Goal: Task Accomplishment & Management: Manage account settings

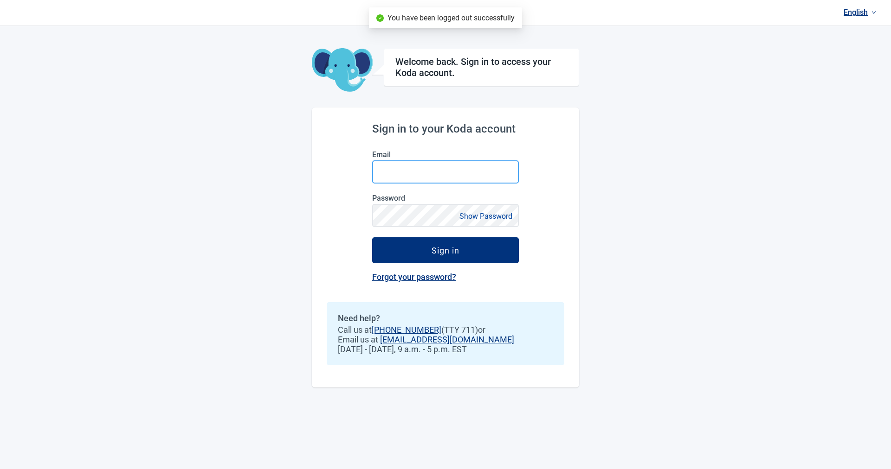
click at [415, 176] on input "Email" at bounding box center [445, 172] width 147 height 23
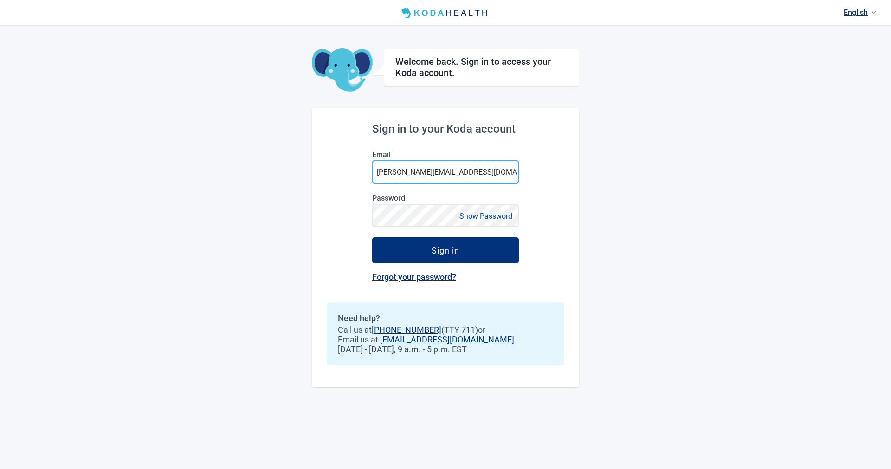
type input "krystal@kodahealthcare.com"
click at [466, 218] on button "Show Password" at bounding box center [485, 216] width 58 height 13
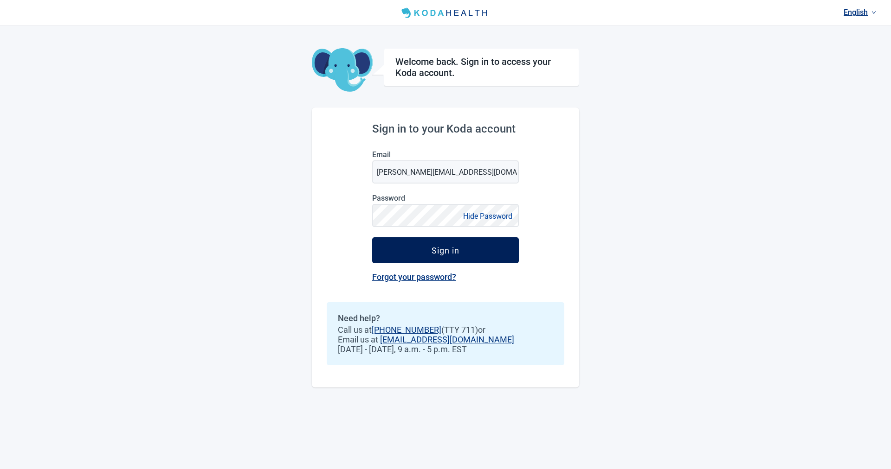
click at [450, 255] on button "Sign in" at bounding box center [445, 251] width 147 height 26
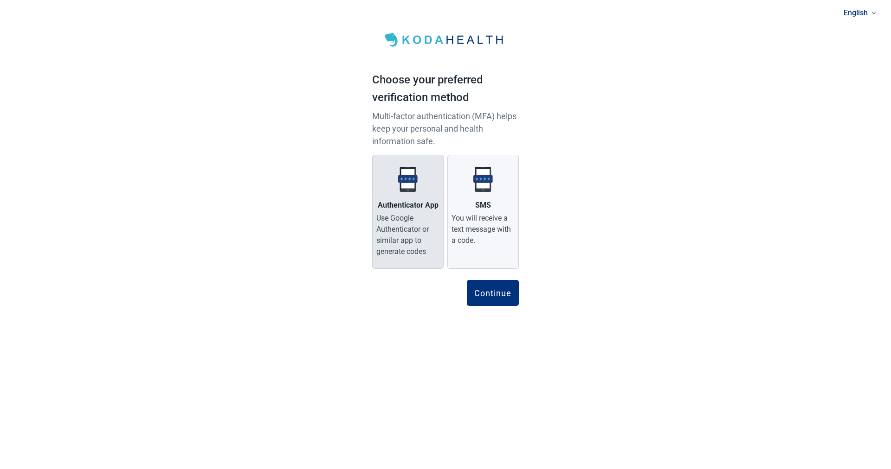
click at [400, 223] on div "Use Google Authenticator or similar app to generate codes" at bounding box center [407, 235] width 63 height 45
click at [0, 0] on input "Authenticator App Use Google Authenticator or similar app to generate codes" at bounding box center [0, 0] width 0 height 0
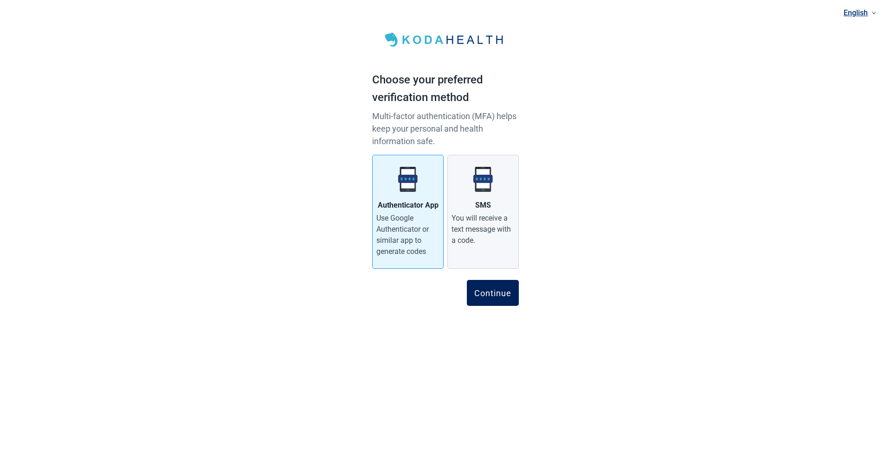
click at [487, 286] on button "Continue" at bounding box center [493, 293] width 52 height 26
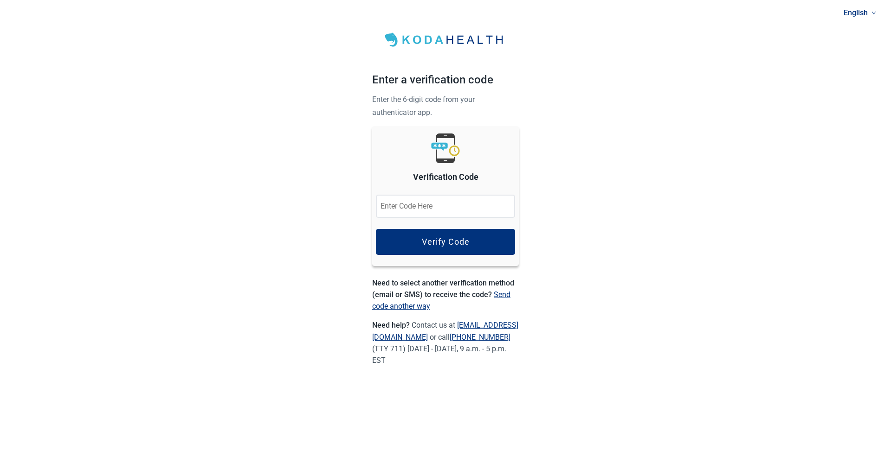
click at [425, 210] on input "Verification Code" at bounding box center [445, 206] width 139 height 23
type input "094648"
click at [471, 242] on button "Verify Code" at bounding box center [445, 242] width 139 height 26
click at [474, 241] on button "Verify Code" at bounding box center [445, 242] width 139 height 26
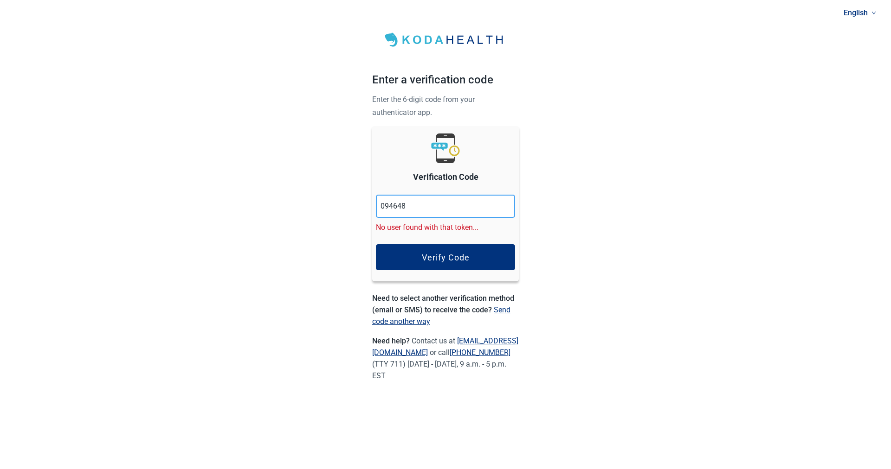
drag, startPoint x: 418, startPoint y: 201, endPoint x: 379, endPoint y: 201, distance: 39.0
click at [379, 201] on input "094648" at bounding box center [445, 206] width 139 height 23
drag, startPoint x: 421, startPoint y: 205, endPoint x: 350, endPoint y: 204, distance: 71.0
click at [350, 204] on div "English Enter a verification code Enter the 6-digit code from your authenticato…" at bounding box center [445, 205] width 891 height 411
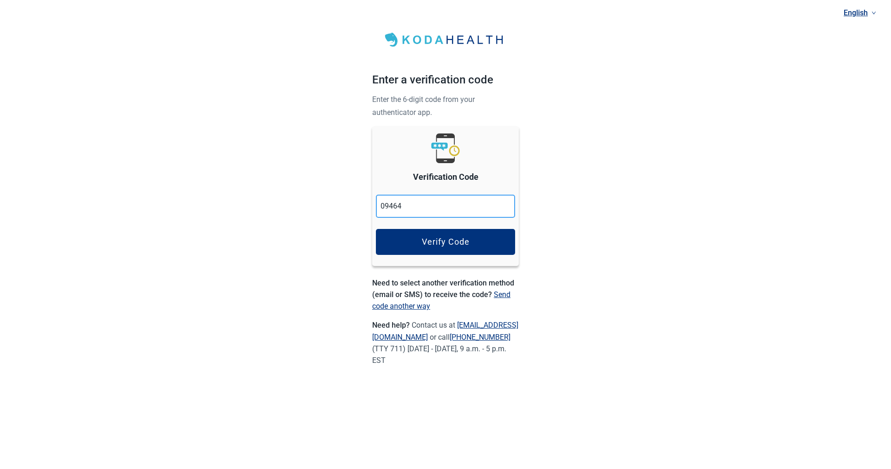
type input "094648"
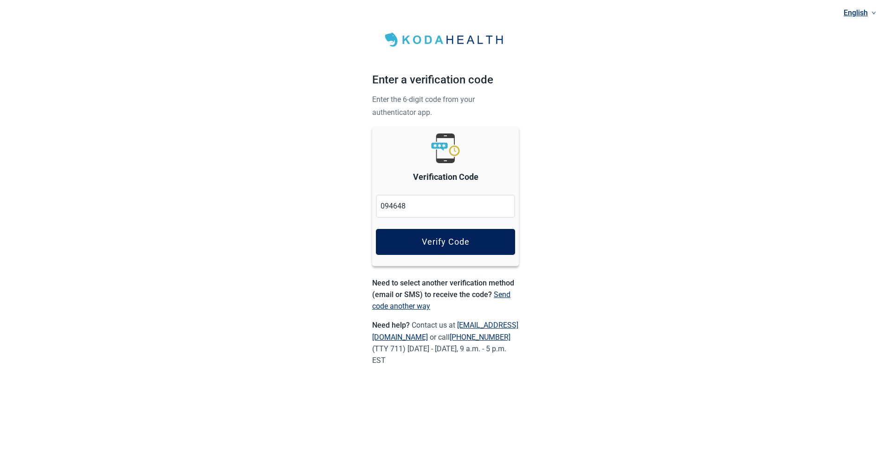
click at [433, 242] on div "Verify Code" at bounding box center [446, 242] width 48 height 9
